Goal: Information Seeking & Learning: Find specific fact

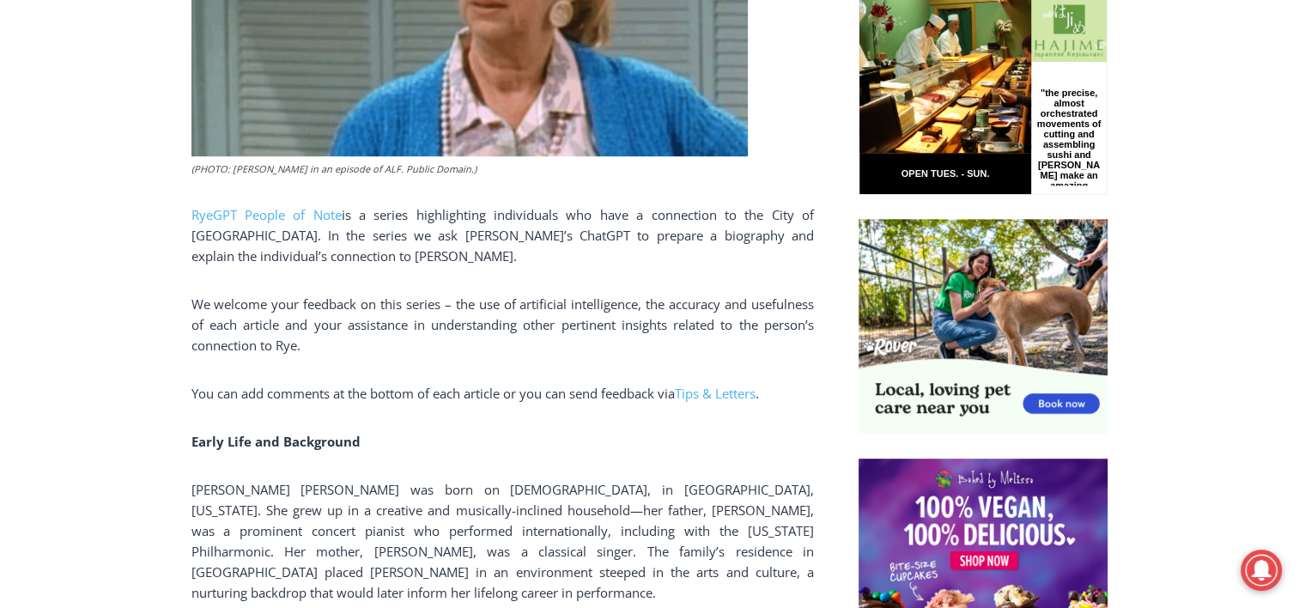
scroll to position [914, 0]
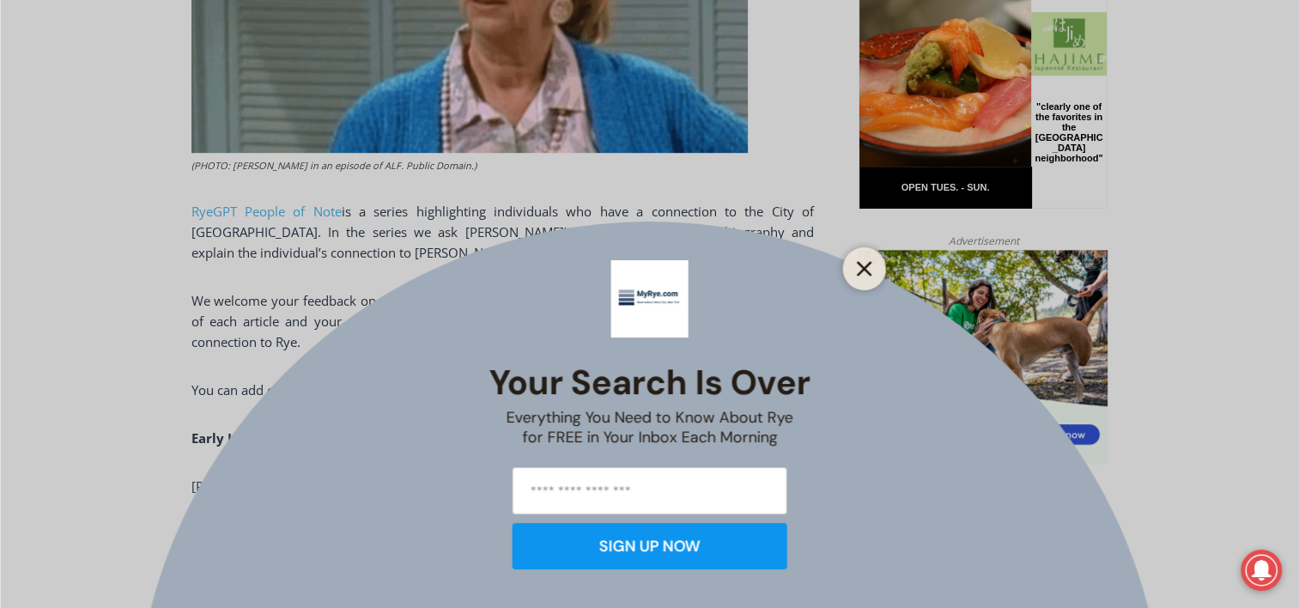
click at [864, 260] on button "Close" at bounding box center [865, 269] width 24 height 24
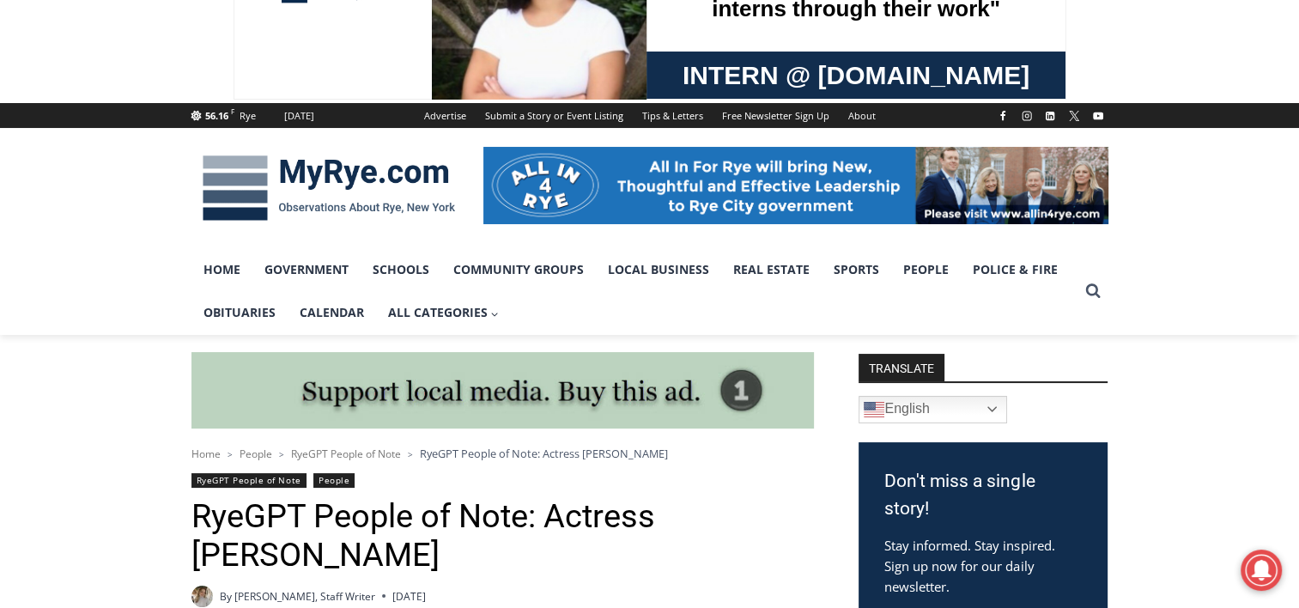
scroll to position [0, 0]
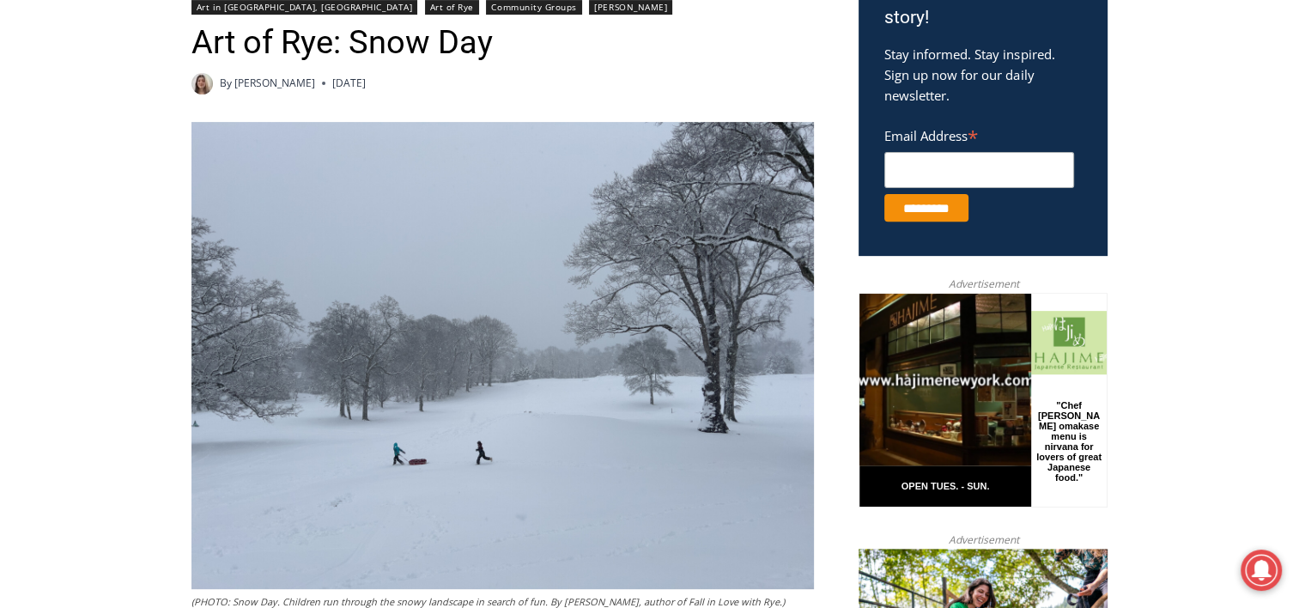
scroll to position [570, 0]
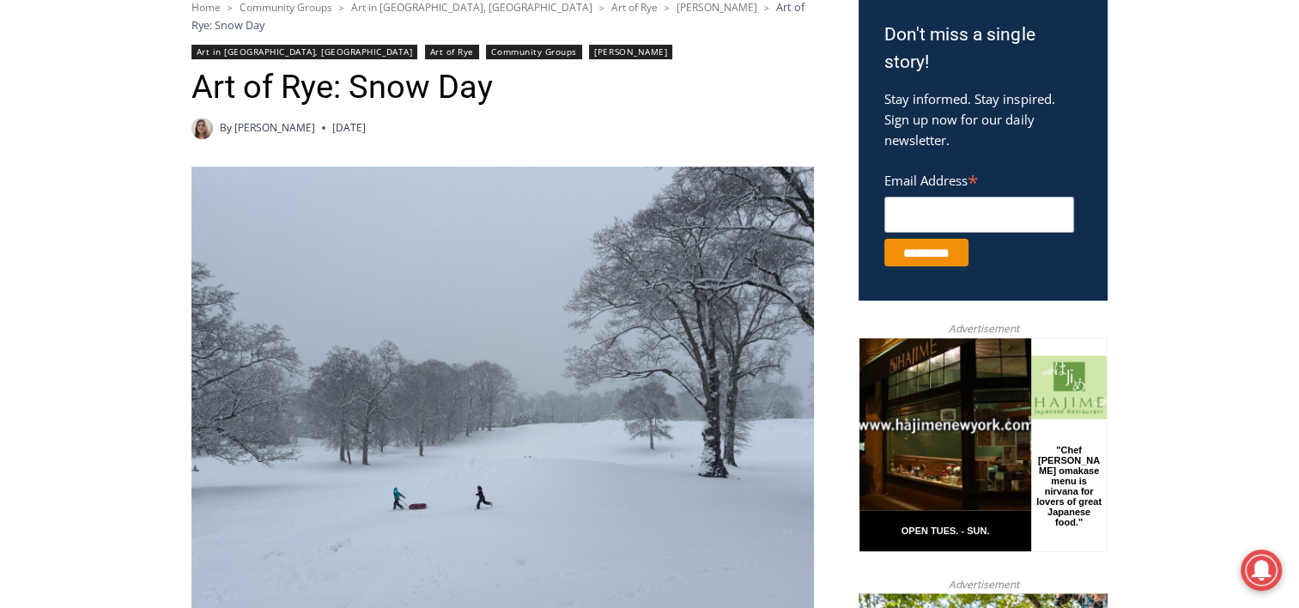
click at [518, 323] on img at bounding box center [502, 400] width 623 height 467
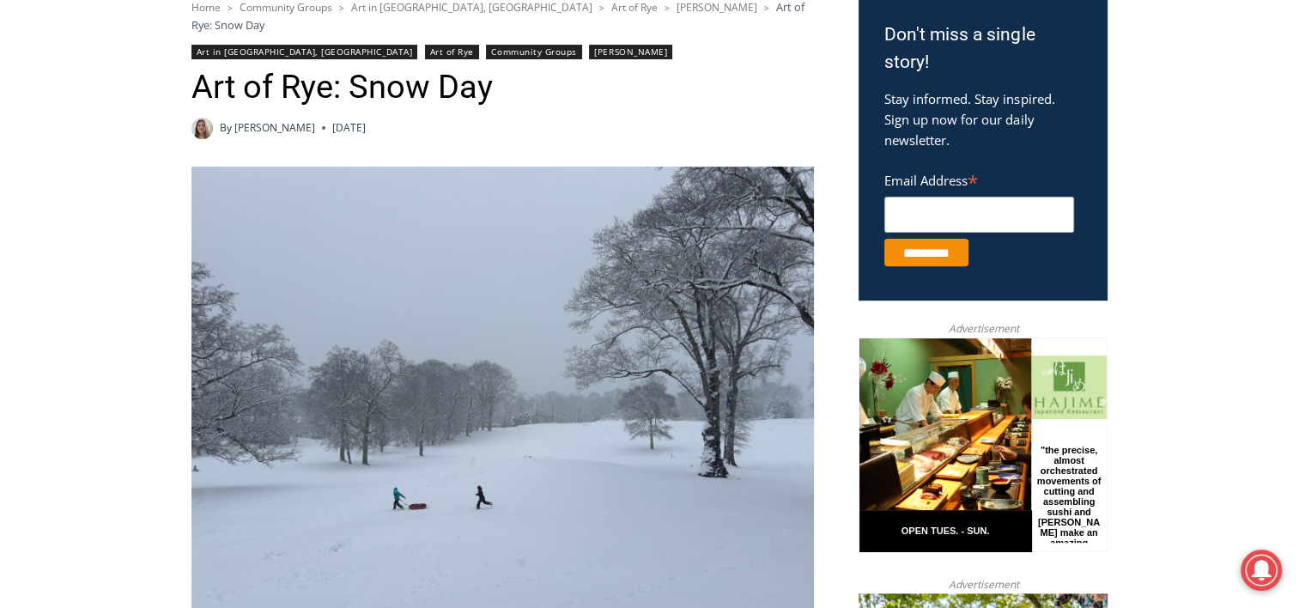
click at [515, 324] on img at bounding box center [502, 400] width 623 height 467
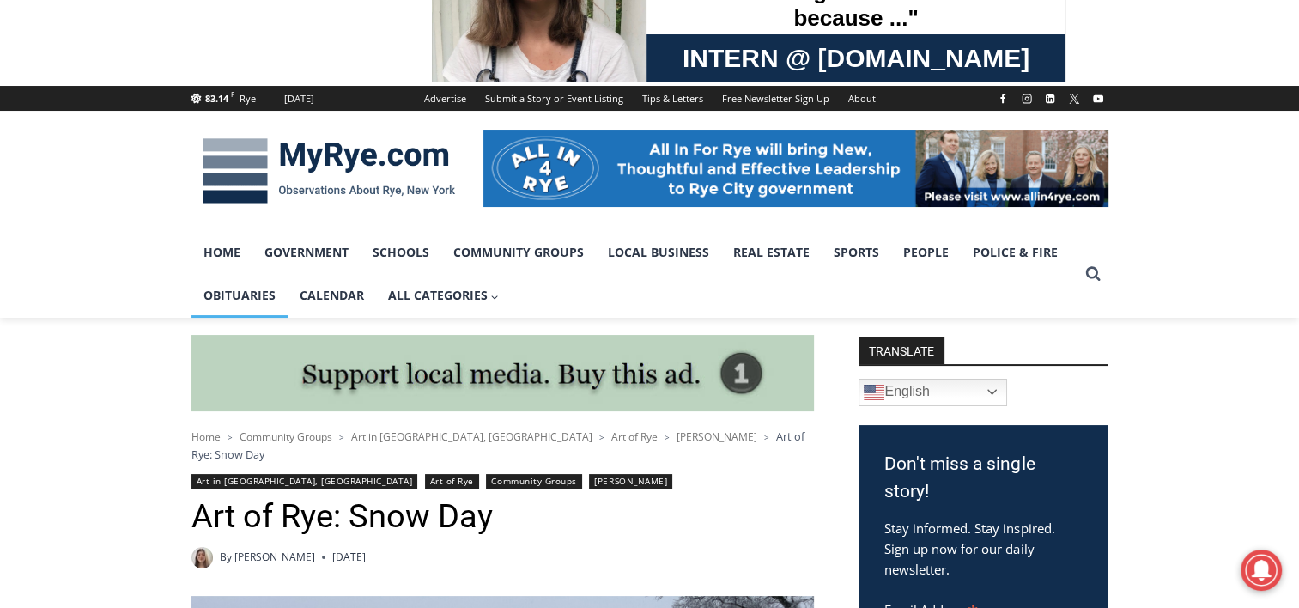
click at [233, 303] on link "Obituaries" at bounding box center [239, 295] width 96 height 43
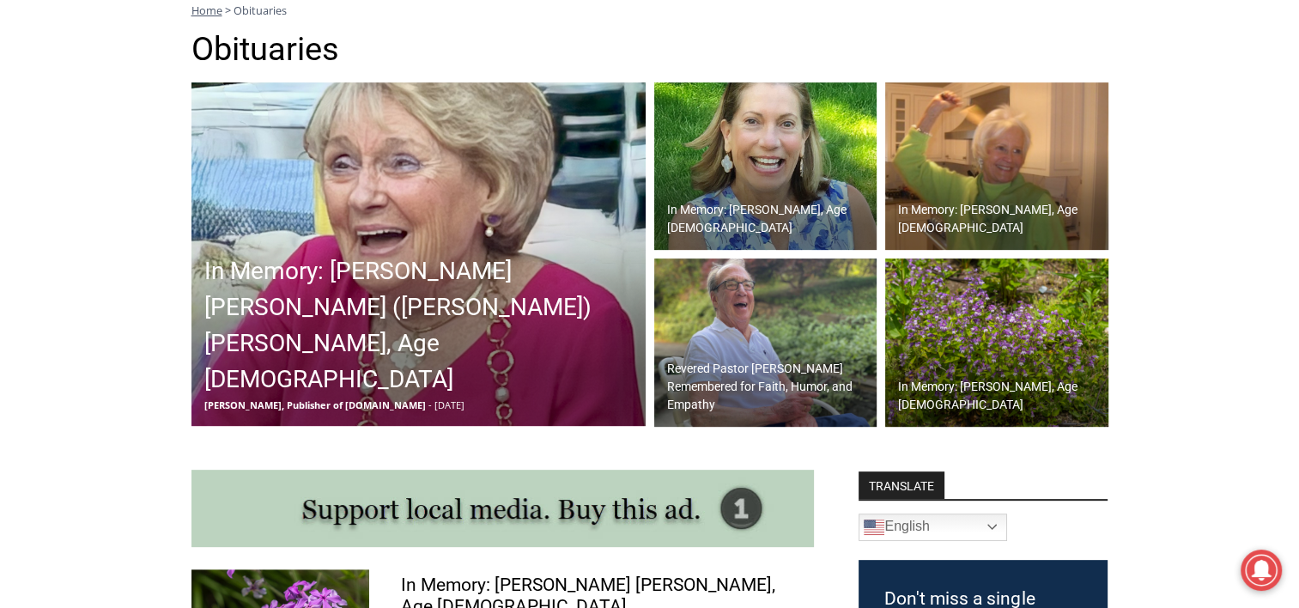
click at [432, 221] on img at bounding box center [418, 253] width 454 height 343
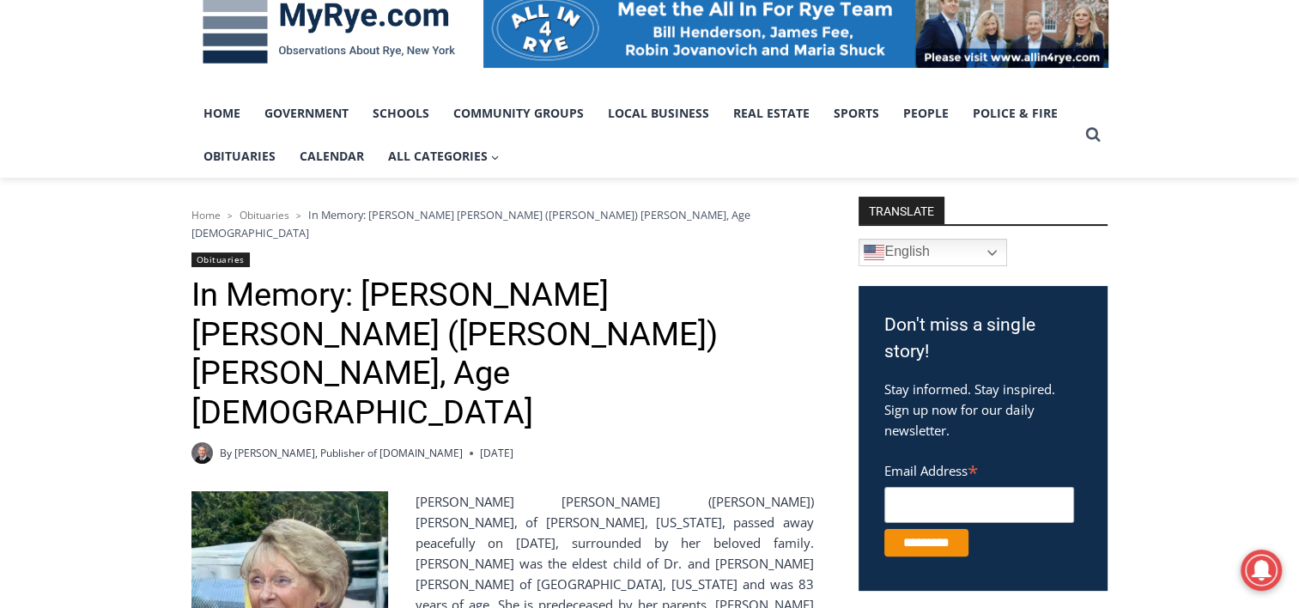
scroll to position [57, 0]
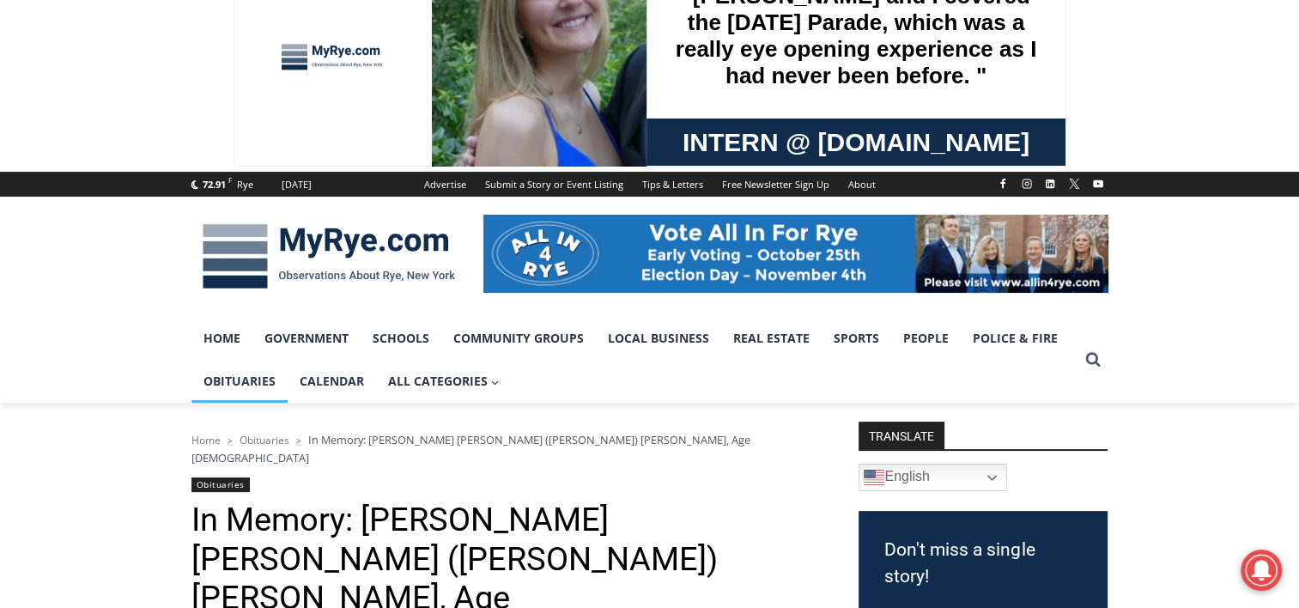
click at [245, 378] on link "Obituaries" at bounding box center [239, 381] width 96 height 43
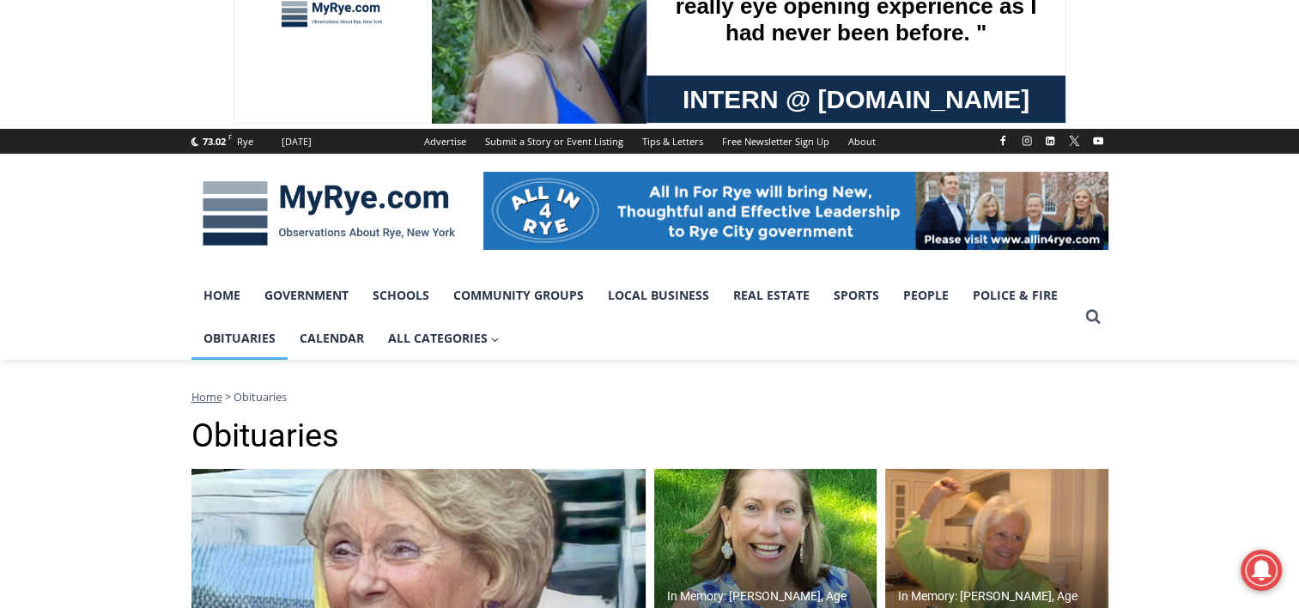
scroll to position [258, 0]
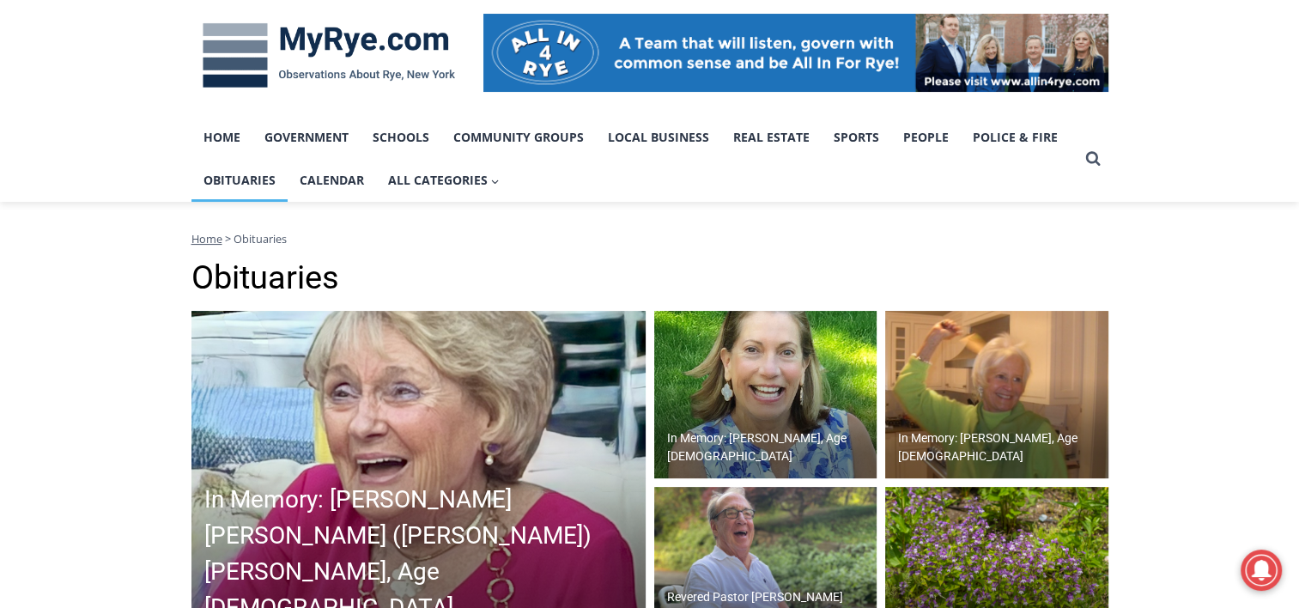
click at [756, 391] on img at bounding box center [765, 395] width 223 height 168
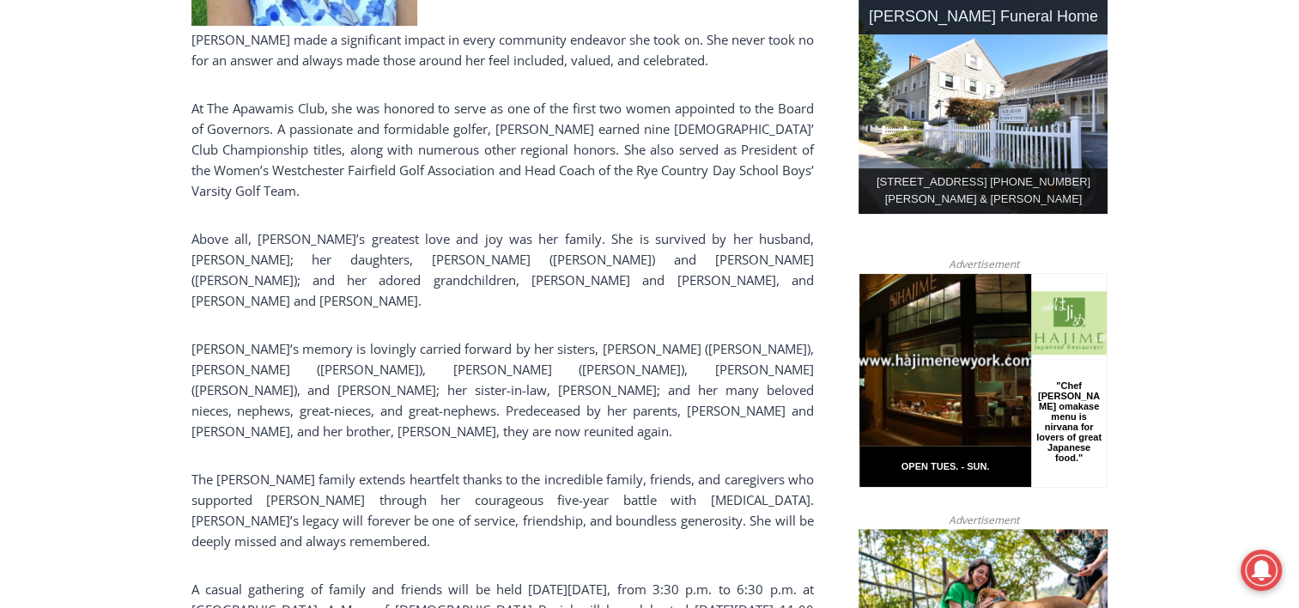
scroll to position [915, 0]
